Goal: Complete application form

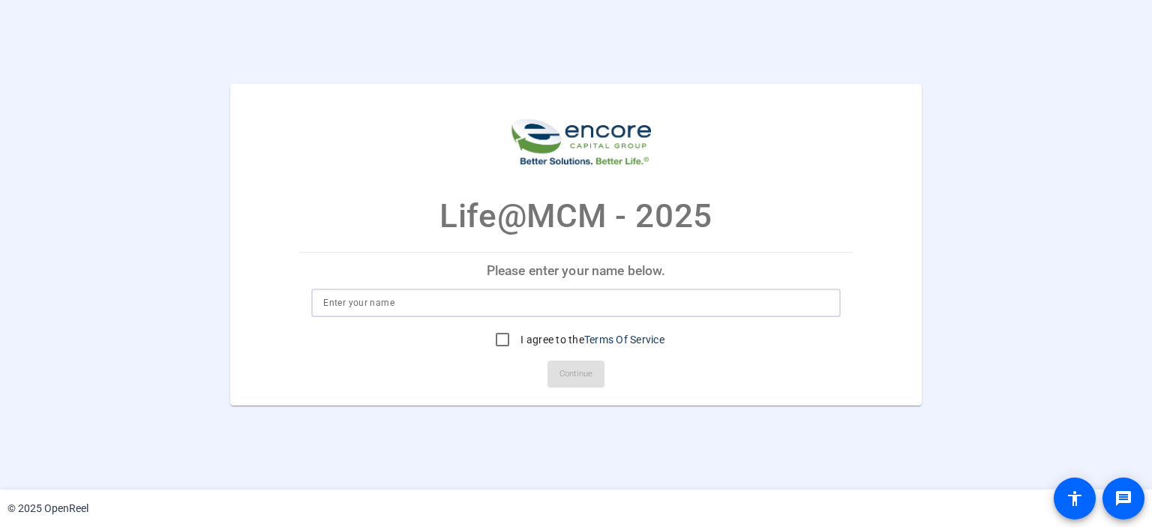
click at [382, 298] on input at bounding box center [575, 303] width 505 height 18
type input "Chad Agner"
click at [603, 340] on link "Terms Of Service" at bounding box center [624, 340] width 80 height 12
click at [498, 335] on input "I agree to the Terms Of Service" at bounding box center [502, 340] width 30 height 30
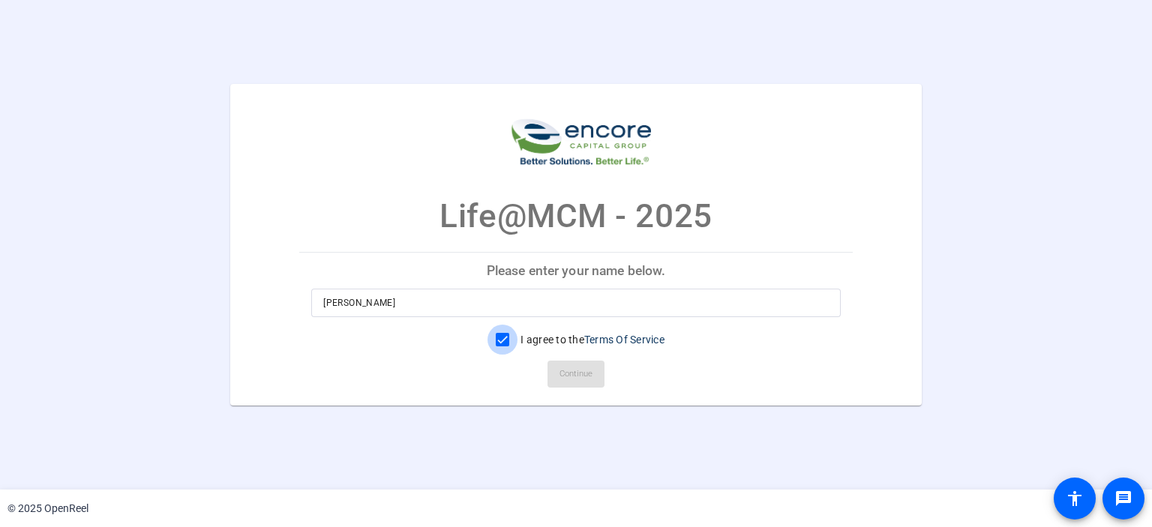
checkbox input "true"
click at [571, 368] on span "Continue" at bounding box center [575, 374] width 33 height 22
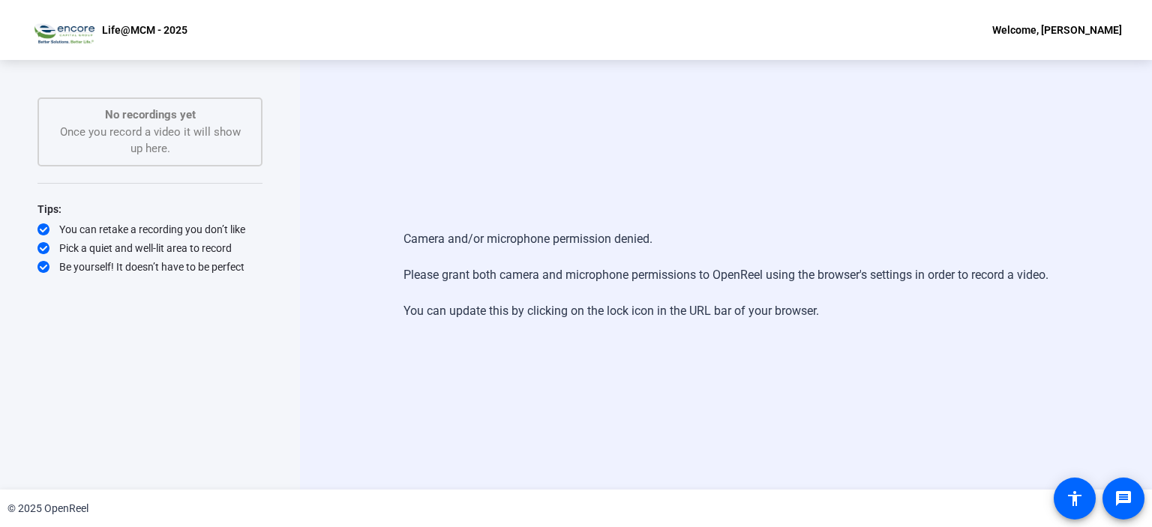
drag, startPoint x: 1020, startPoint y: 2, endPoint x: 762, endPoint y: 113, distance: 280.8
click at [762, 113] on div "Camera and/or microphone permission denied. Please grant both camera and microp…" at bounding box center [726, 275] width 852 height 430
